Goal: Find specific page/section: Find specific page/section

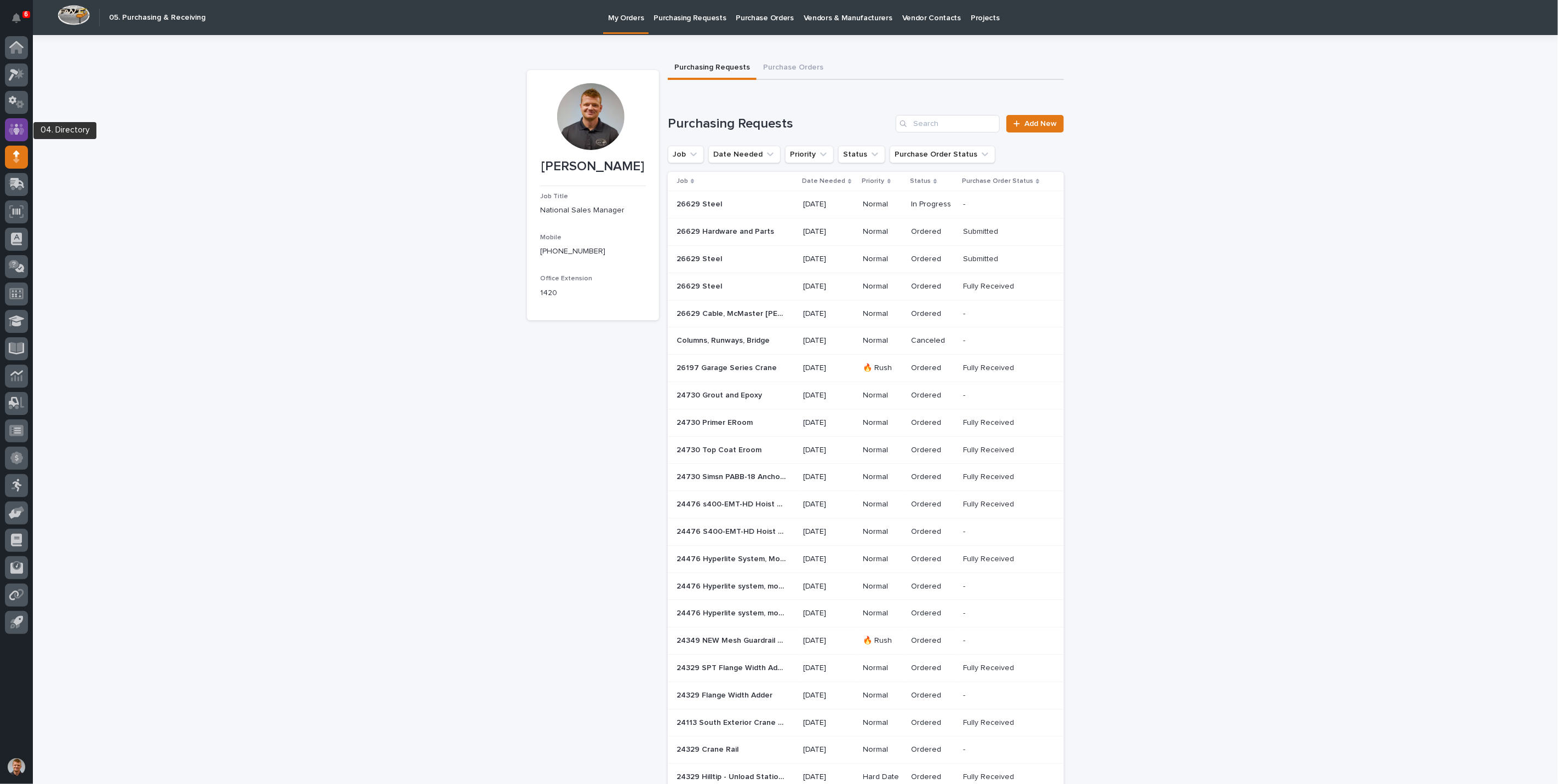
click at [19, 132] on icon at bounding box center [16, 129] width 16 height 13
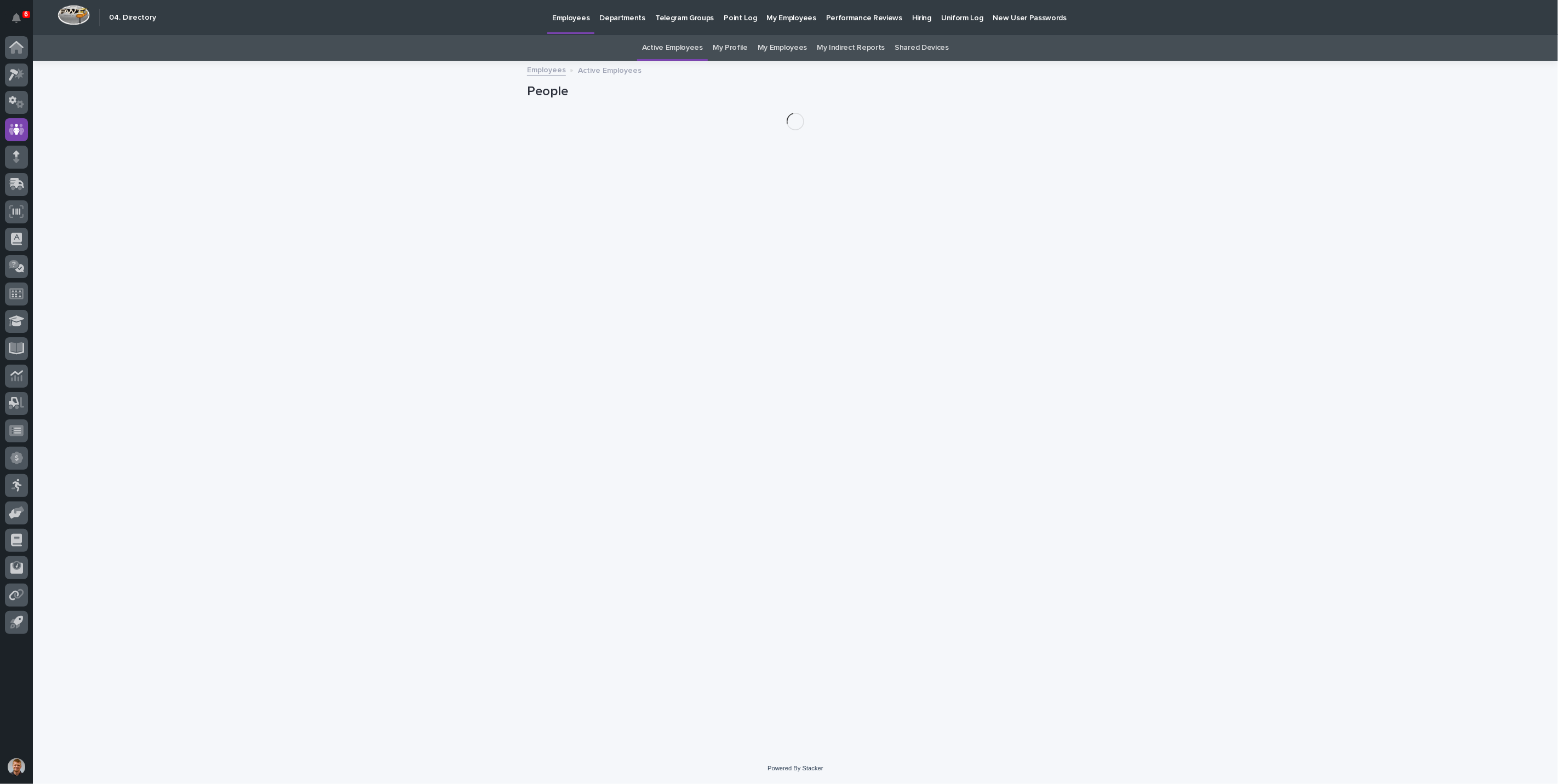
click at [773, 50] on link "My Employees" at bounding box center [783, 48] width 50 height 26
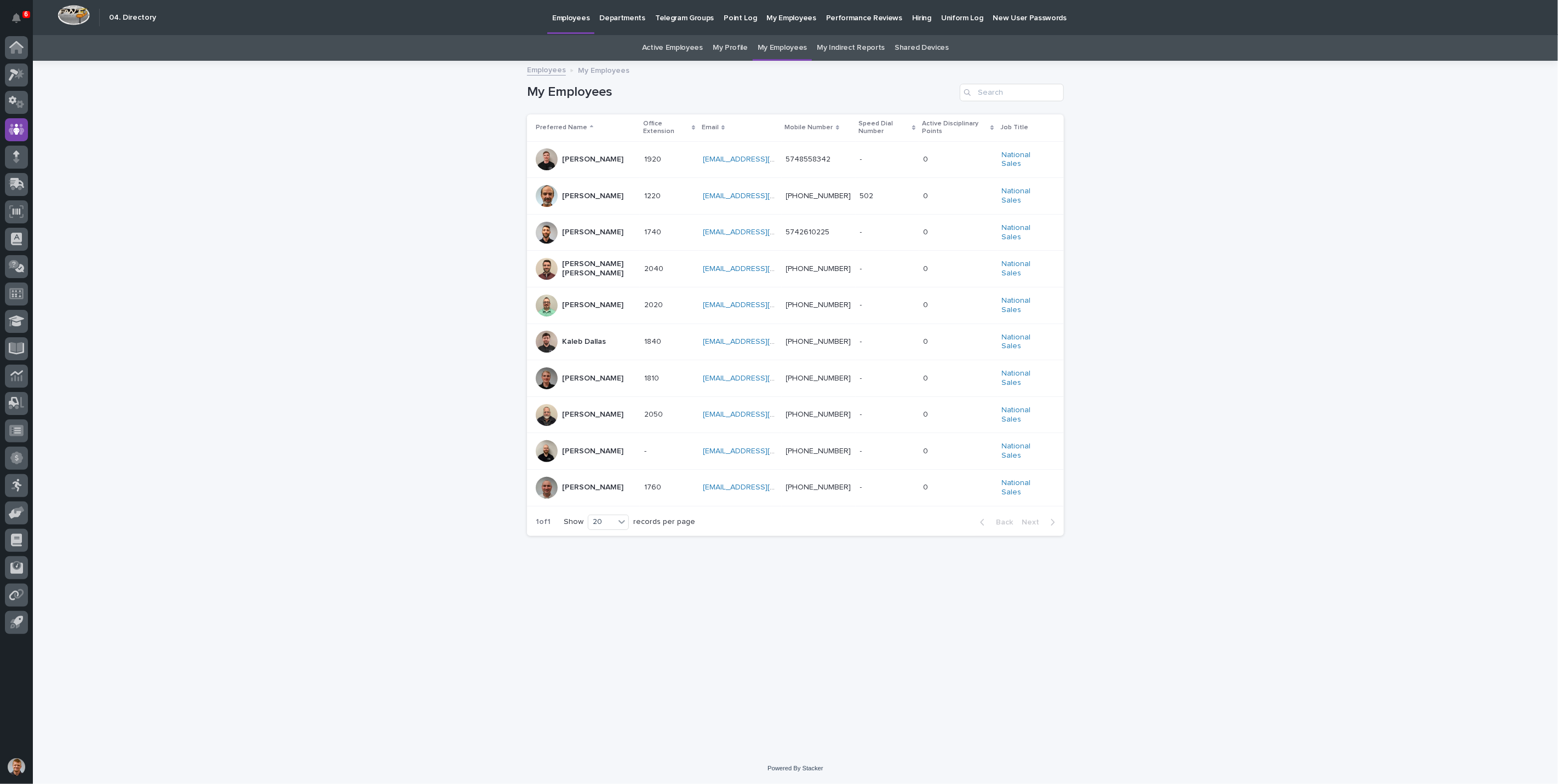
click at [570, 258] on div "[PERSON_NAME] [PERSON_NAME]" at bounding box center [598, 268] width 73 height 21
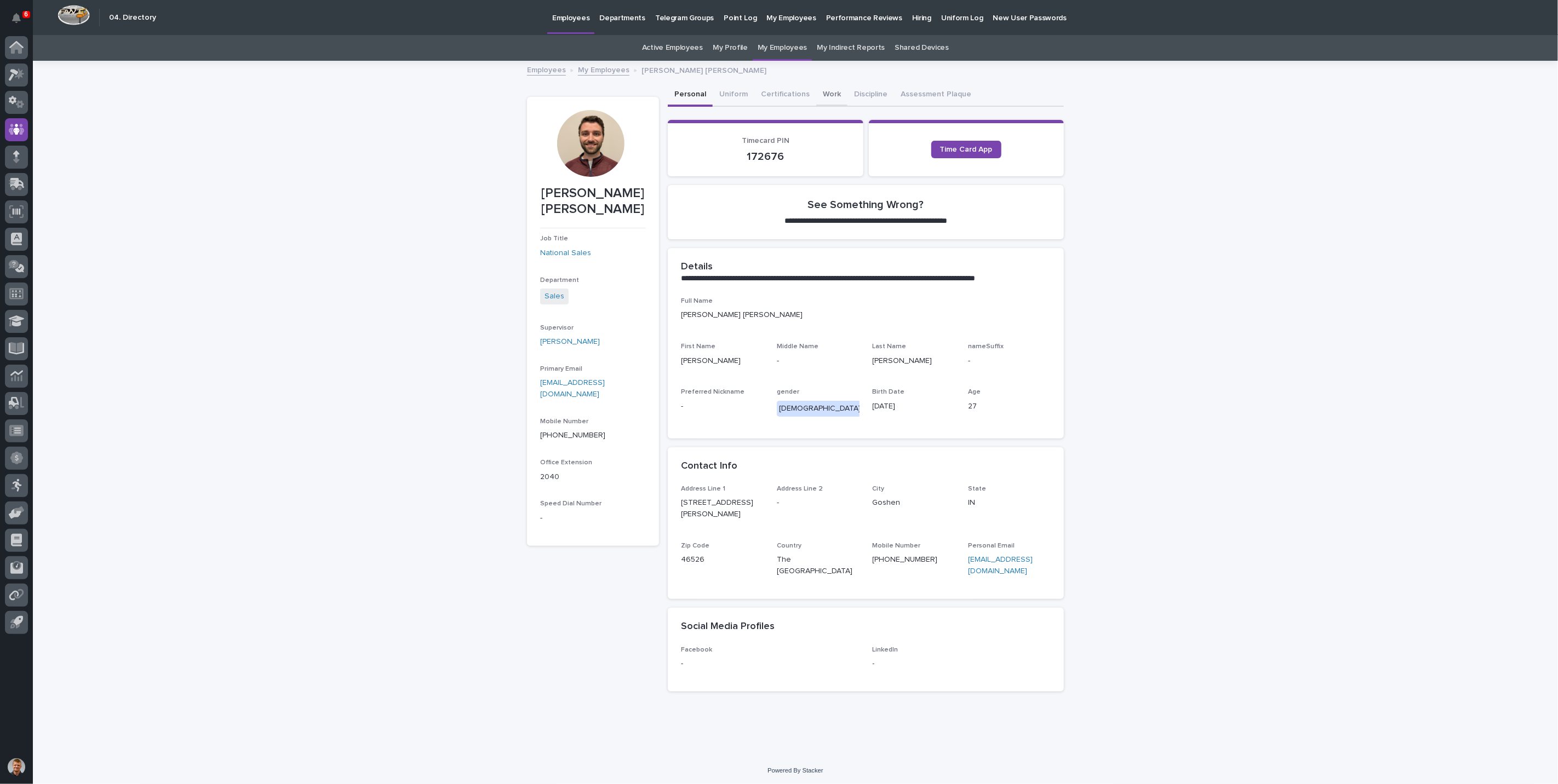
click at [824, 97] on button "Work" at bounding box center [832, 96] width 31 height 23
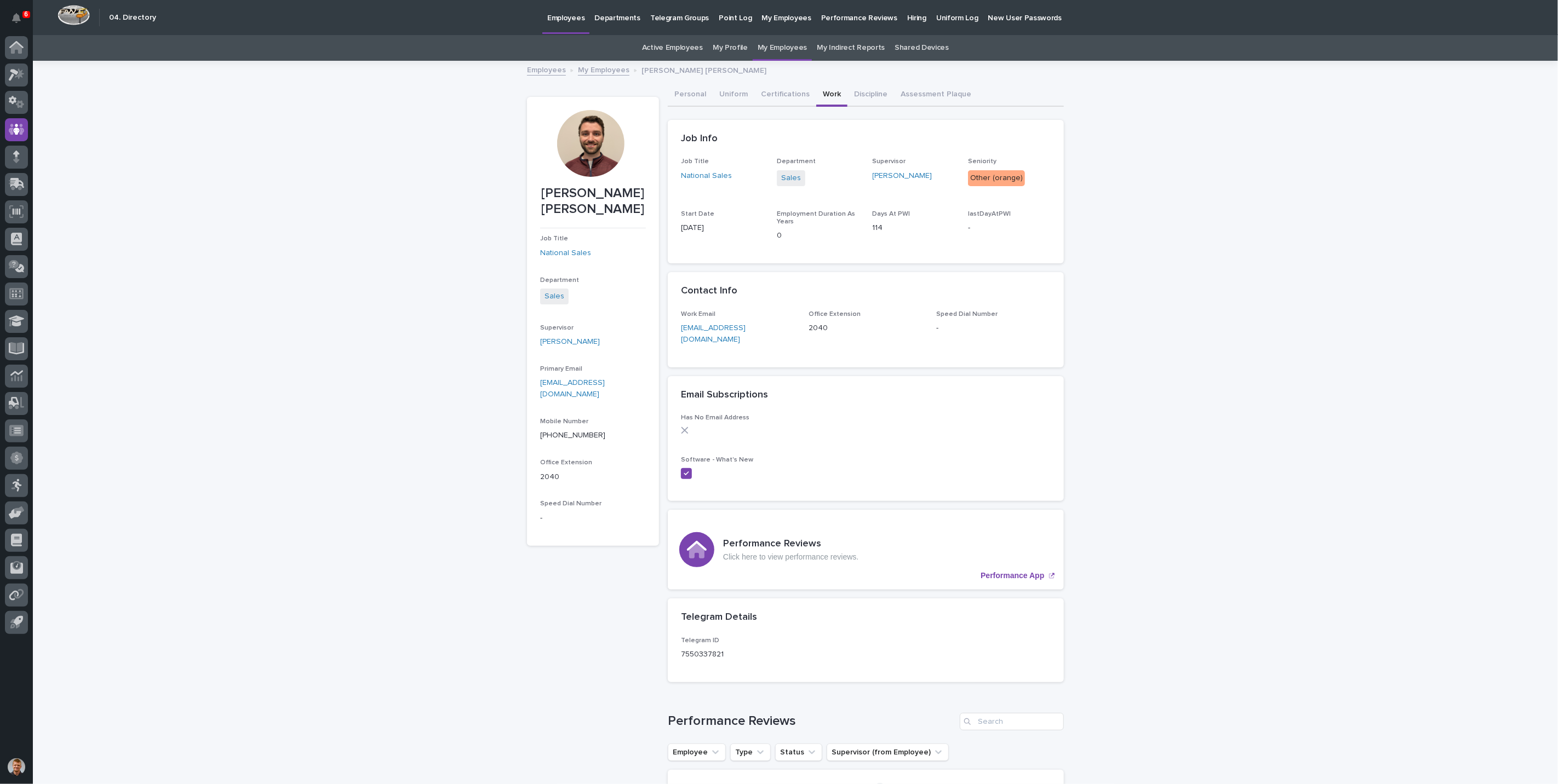
click at [419, 228] on div "Loading... Saving… Loading... Saving… [PERSON_NAME] [PERSON_NAME] [PERSON_NAME]…" at bounding box center [795, 692] width 1525 height 1261
